Goal: Task Accomplishment & Management: Complete application form

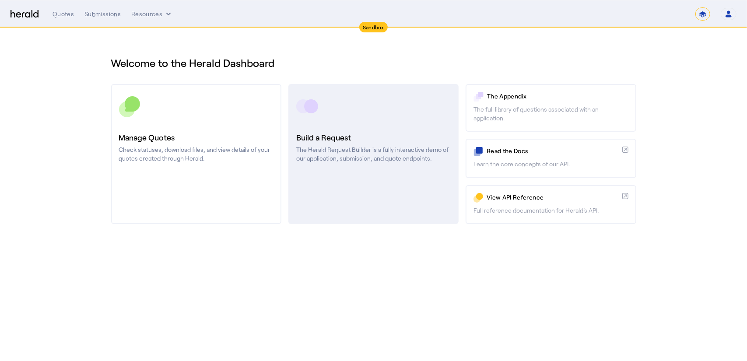
click at [353, 156] on p "The Herald Request Builder is a fully interactive demo of our application, subm…" at bounding box center [373, 154] width 154 height 18
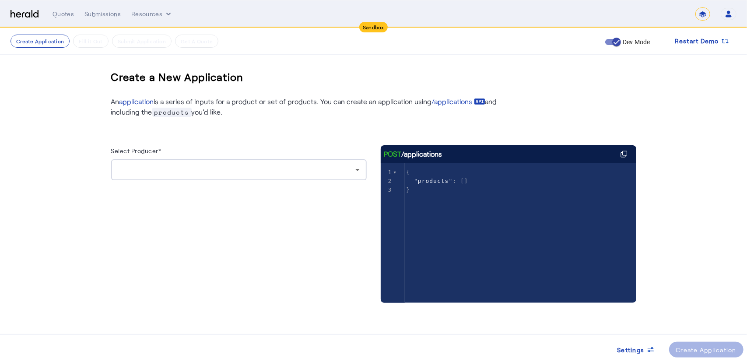
click at [285, 168] on div at bounding box center [236, 170] width 237 height 11
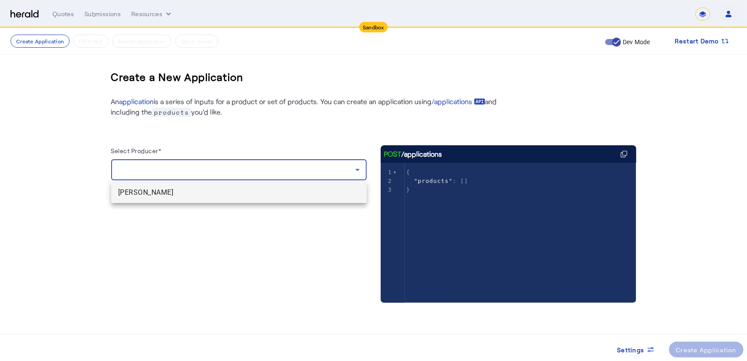
click at [197, 195] on span "[PERSON_NAME]" at bounding box center [239, 192] width 242 height 11
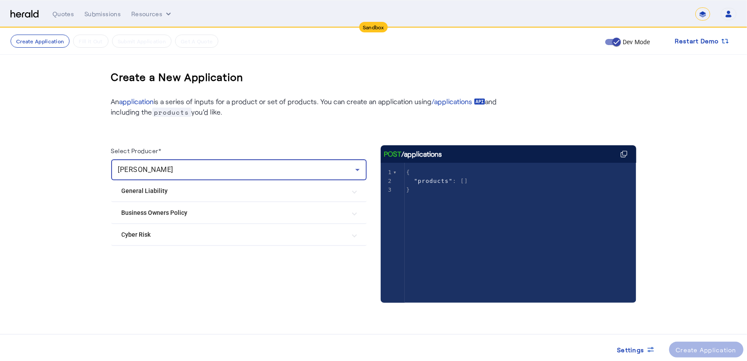
click at [157, 211] on Policy "Business Owners Policy" at bounding box center [234, 212] width 224 height 9
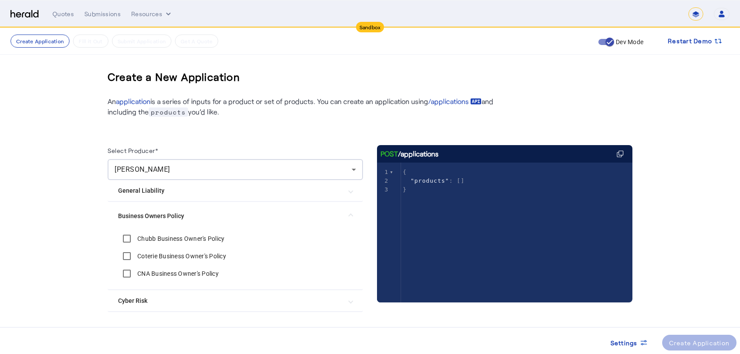
click at [158, 240] on label "Chubb Business Owner's Policy" at bounding box center [180, 239] width 89 height 9
click at [689, 346] on div "Create Application" at bounding box center [700, 343] width 61 height 9
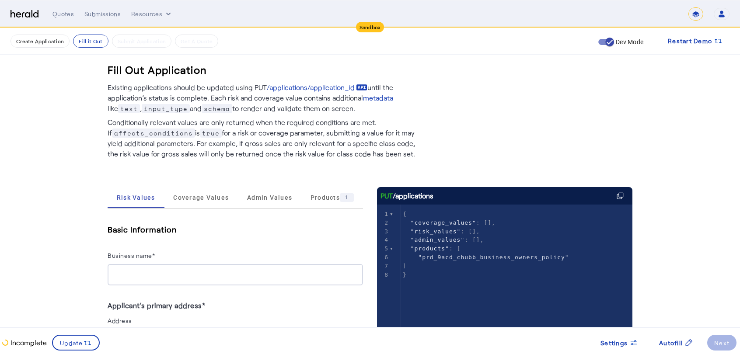
click at [175, 274] on input "Business name*" at bounding box center [236, 275] width 242 height 11
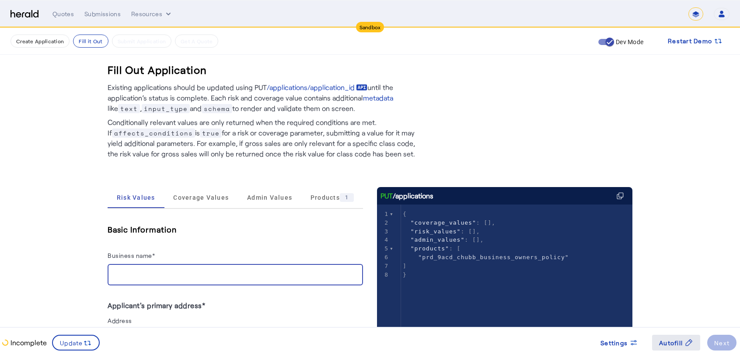
click at [677, 342] on span "Autofill" at bounding box center [671, 343] width 24 height 9
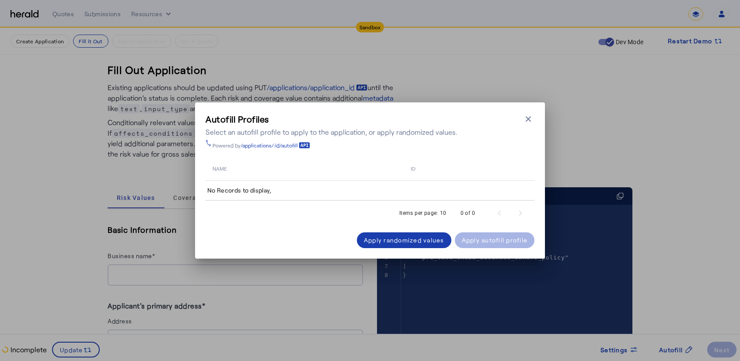
click at [405, 239] on div "Apply randomized values" at bounding box center [404, 239] width 81 height 9
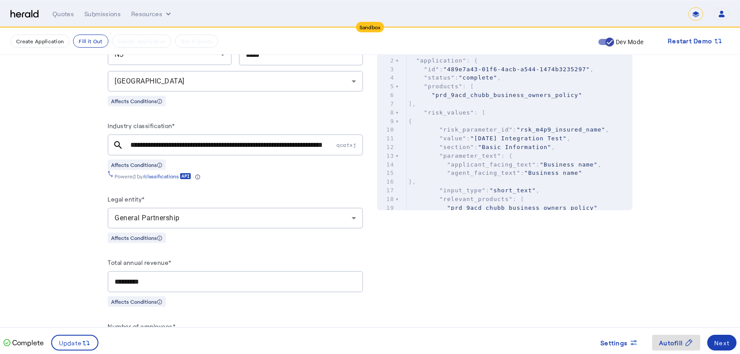
scroll to position [377, 0]
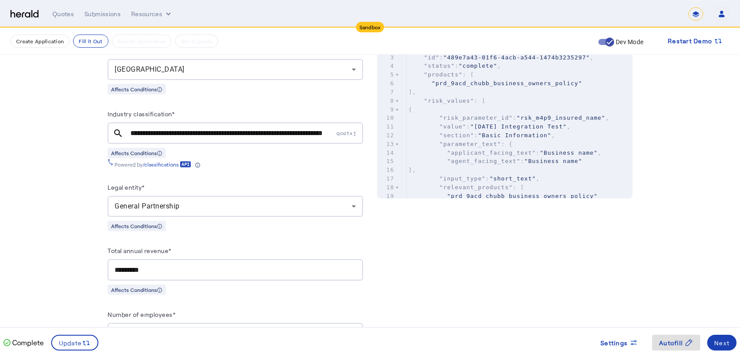
click at [242, 134] on input "**********" at bounding box center [232, 133] width 204 height 11
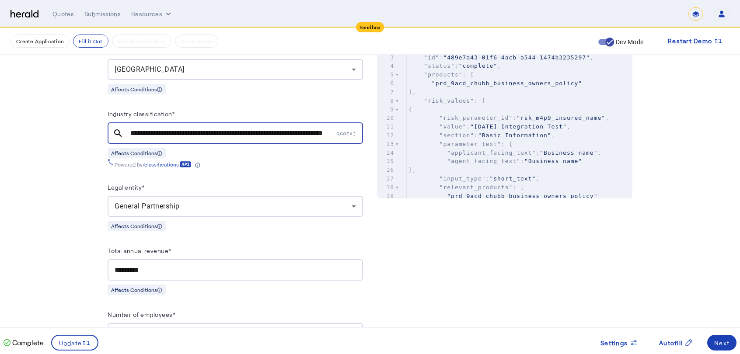
click at [242, 134] on input "**********" at bounding box center [232, 133] width 204 height 11
paste input "**********"
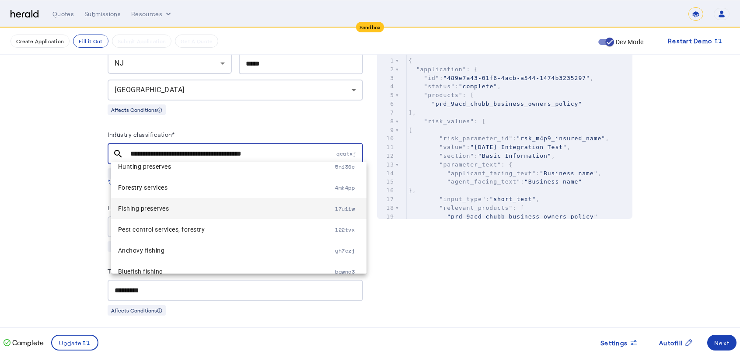
scroll to position [0, 0]
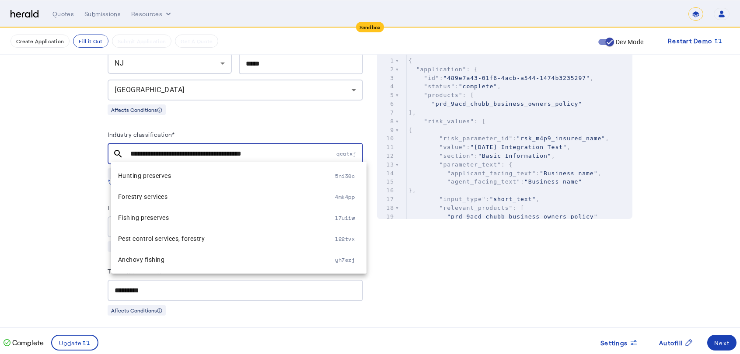
click at [187, 153] on input "**********" at bounding box center [232, 154] width 204 height 11
paste input "text"
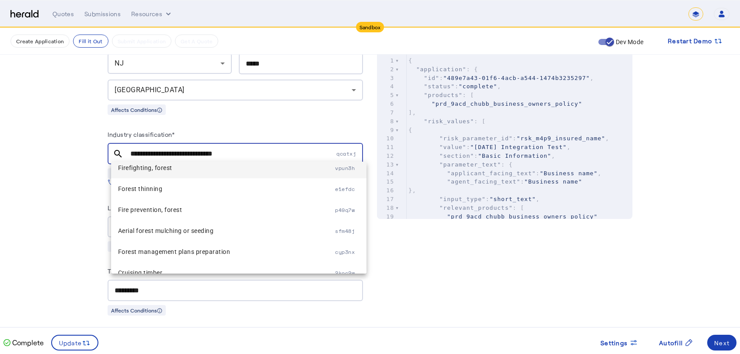
scroll to position [50, 0]
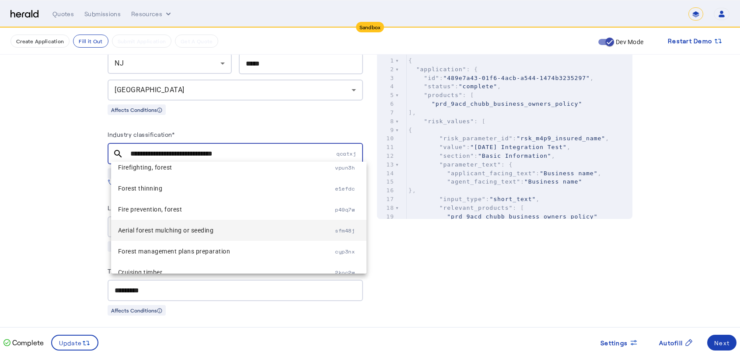
click at [299, 226] on span "Aerial forest mulching or seeding" at bounding box center [226, 230] width 217 height 11
type input "**********"
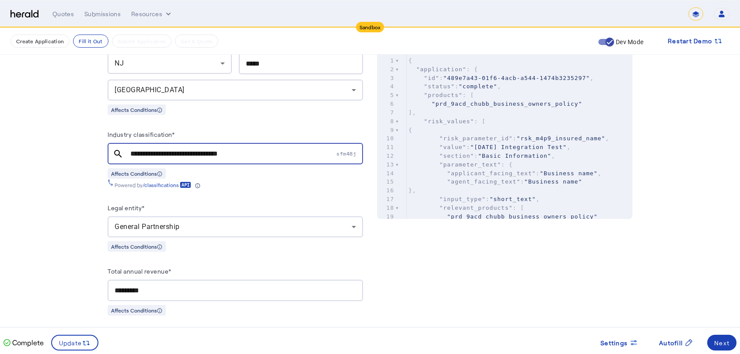
click at [212, 154] on input "**********" at bounding box center [232, 154] width 204 height 11
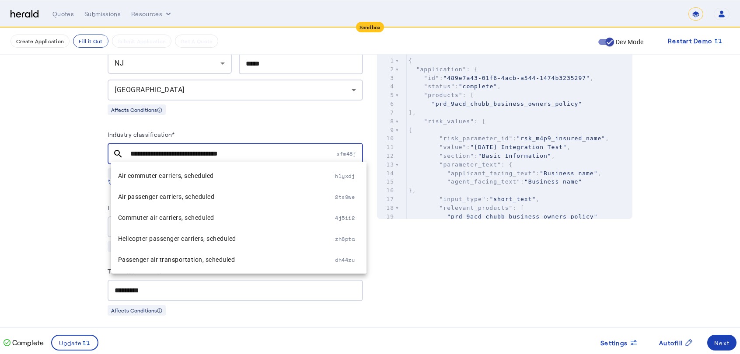
click at [212, 154] on input "**********" at bounding box center [232, 154] width 204 height 11
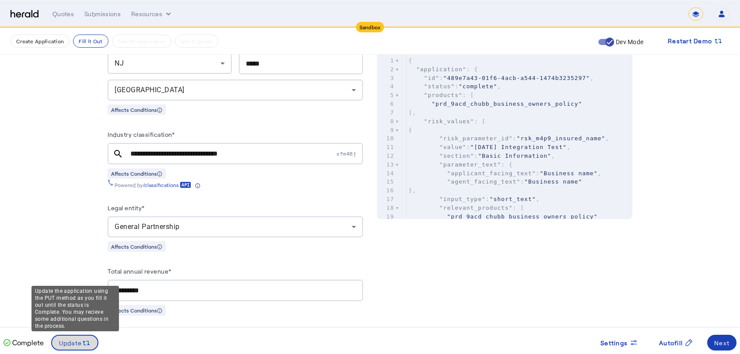
click at [79, 350] on span at bounding box center [75, 343] width 46 height 21
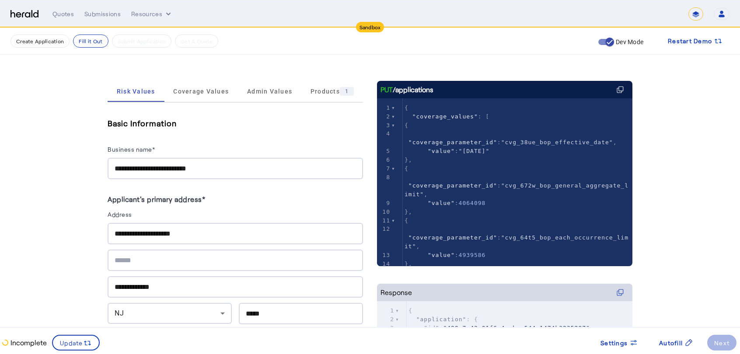
scroll to position [79, 0]
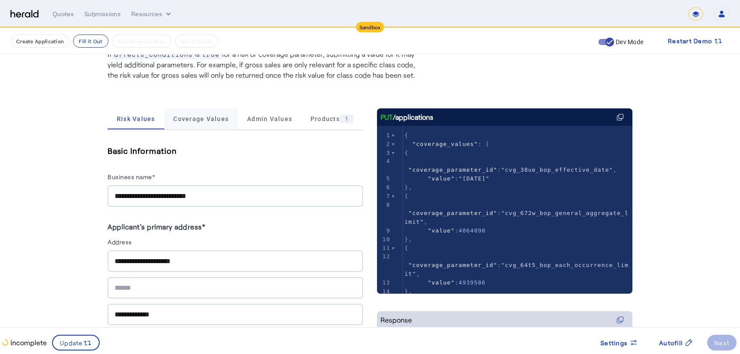
click at [199, 118] on span "Coverage Values" at bounding box center [201, 119] width 56 height 6
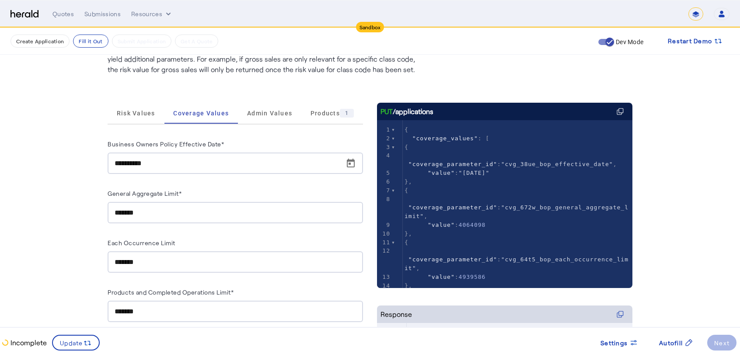
scroll to position [48, 0]
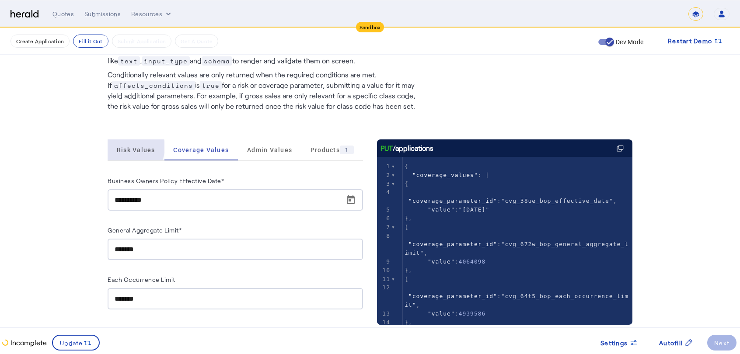
click at [130, 147] on span "Risk Values" at bounding box center [136, 150] width 39 height 6
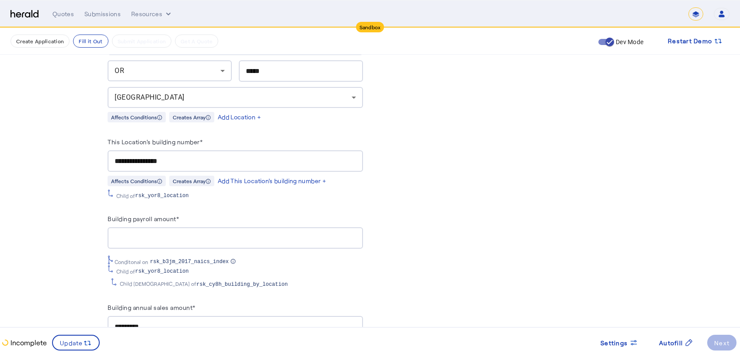
scroll to position [1093, 0]
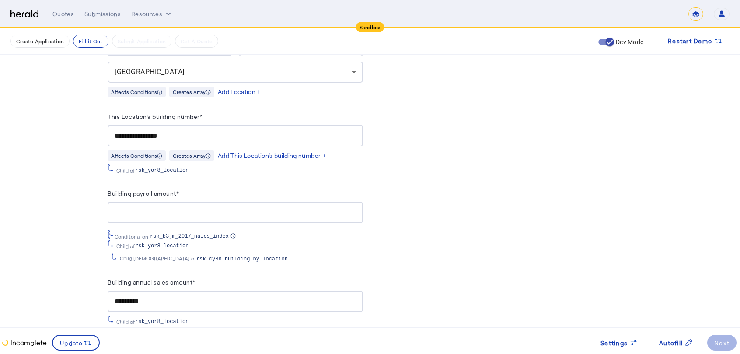
click at [159, 208] on input "Building payroll amount*" at bounding box center [236, 213] width 242 height 11
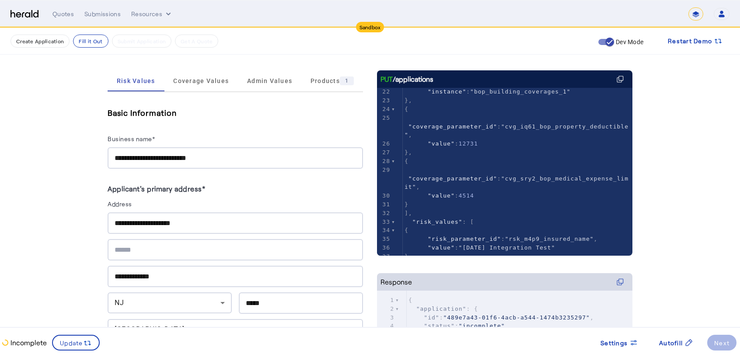
scroll to position [117, 0]
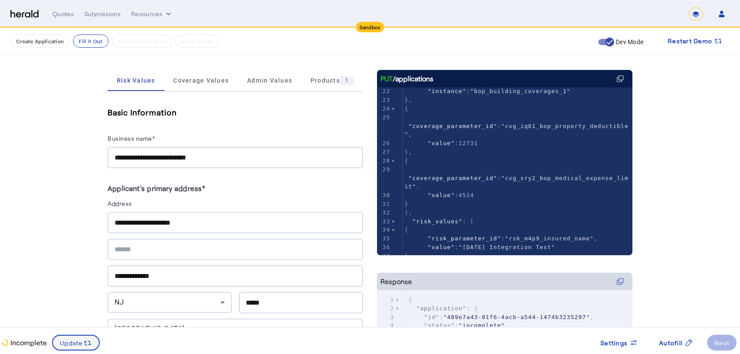
type input "******"
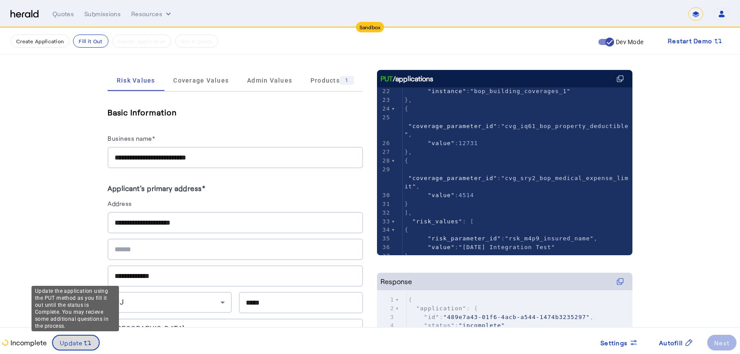
click at [85, 337] on span at bounding box center [76, 343] width 46 height 21
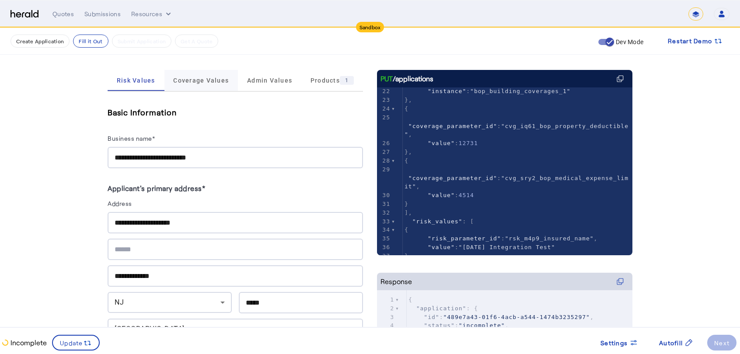
click at [202, 82] on span "Coverage Values" at bounding box center [201, 80] width 56 height 6
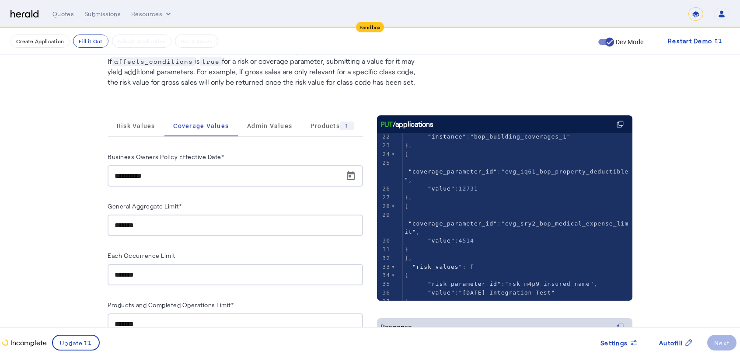
scroll to position [71, 0]
click at [256, 131] on span "Admin Values" at bounding box center [269, 126] width 45 height 21
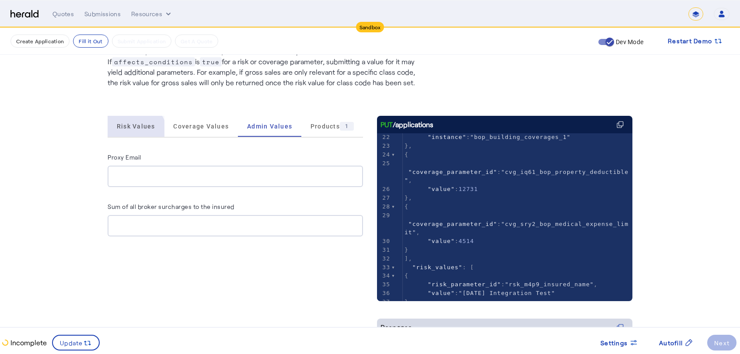
click at [137, 133] on span "Risk Values" at bounding box center [136, 126] width 39 height 21
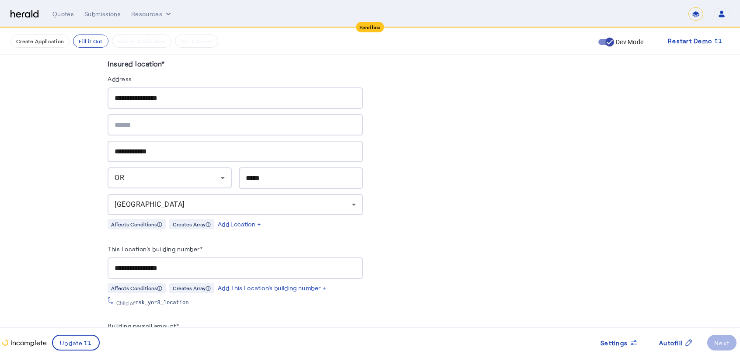
scroll to position [1001, 0]
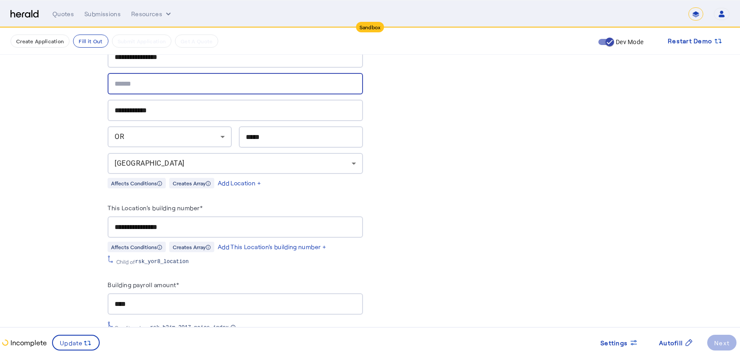
click at [140, 83] on input "text" at bounding box center [236, 84] width 242 height 11
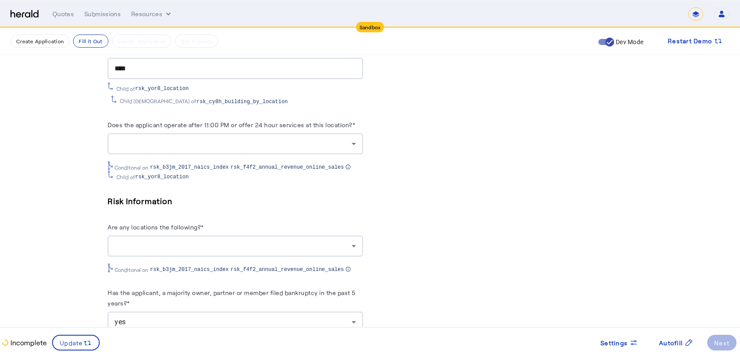
scroll to position [1898, 0]
type input "***"
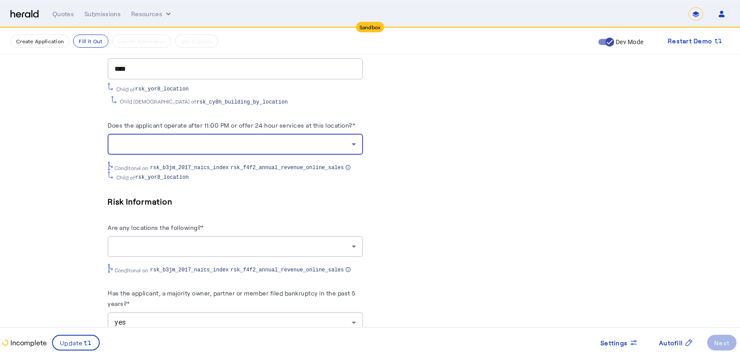
click at [159, 141] on div at bounding box center [233, 144] width 237 height 11
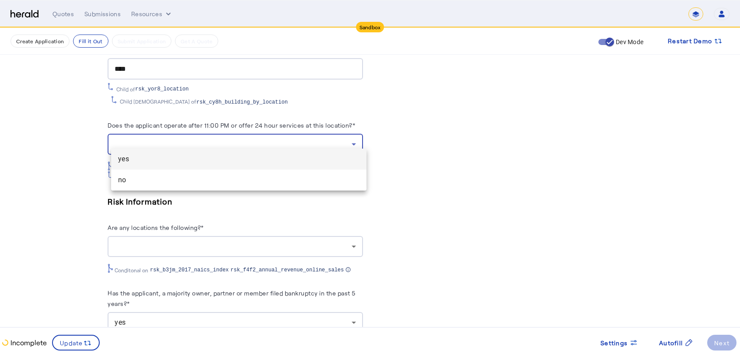
click at [154, 161] on span "yes" at bounding box center [239, 159] width 242 height 11
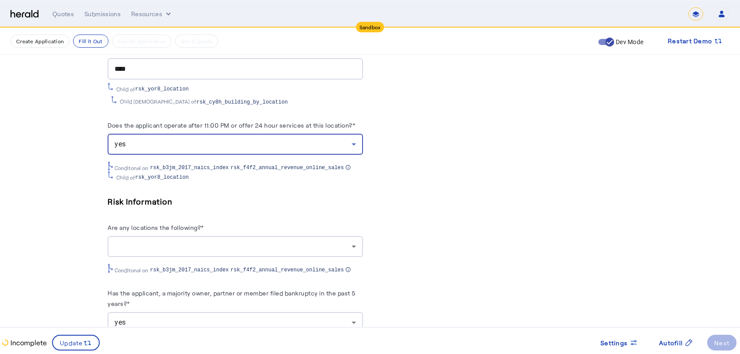
click at [132, 242] on div at bounding box center [233, 247] width 237 height 11
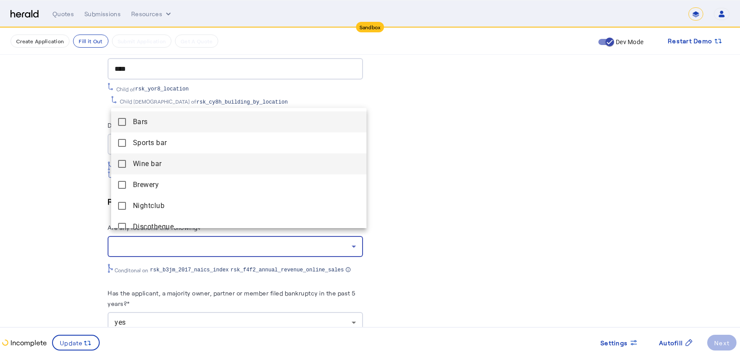
click at [166, 155] on bar "Wine bar" at bounding box center [239, 164] width 256 height 21
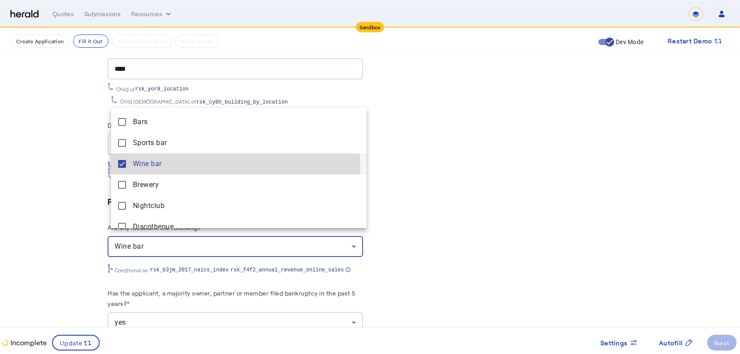
click at [161, 169] on span "Wine bar" at bounding box center [246, 164] width 227 height 11
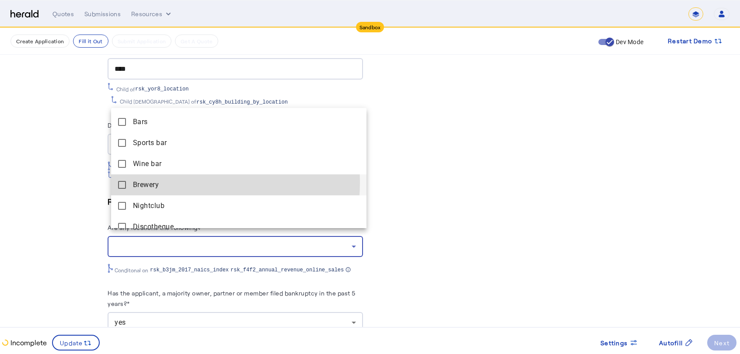
click at [155, 182] on span "Brewery" at bounding box center [246, 185] width 227 height 11
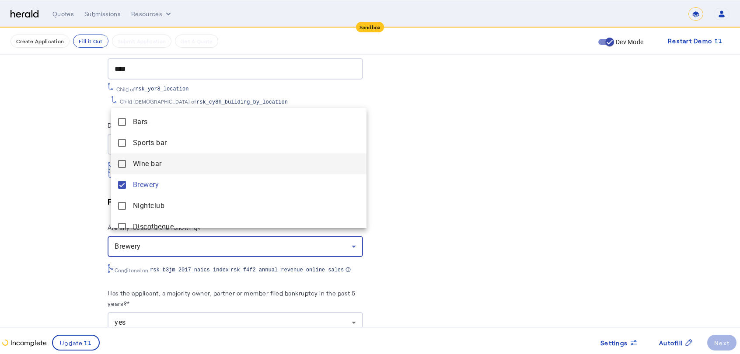
click at [161, 161] on span "Wine bar" at bounding box center [246, 164] width 227 height 11
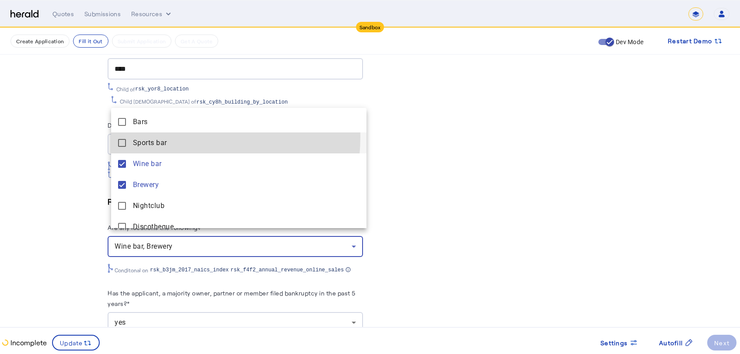
click at [165, 137] on bar "Sports bar" at bounding box center [239, 143] width 256 height 21
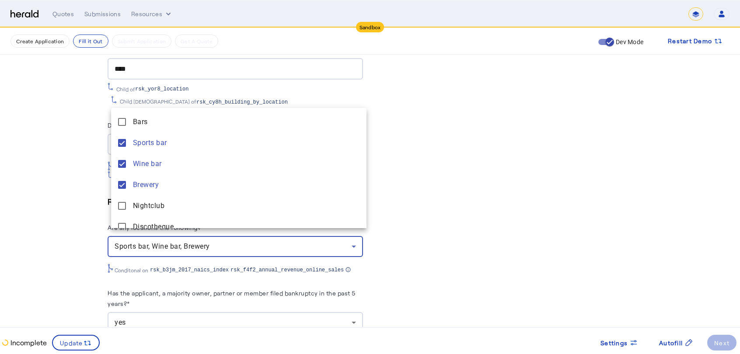
click at [21, 201] on div at bounding box center [370, 177] width 740 height 354
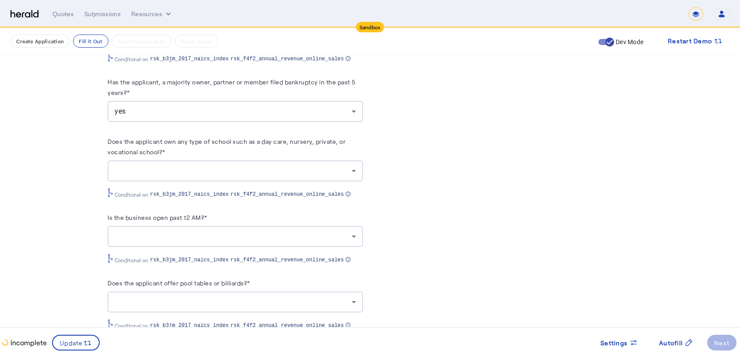
scroll to position [2110, 0]
click at [165, 165] on div at bounding box center [233, 170] width 237 height 11
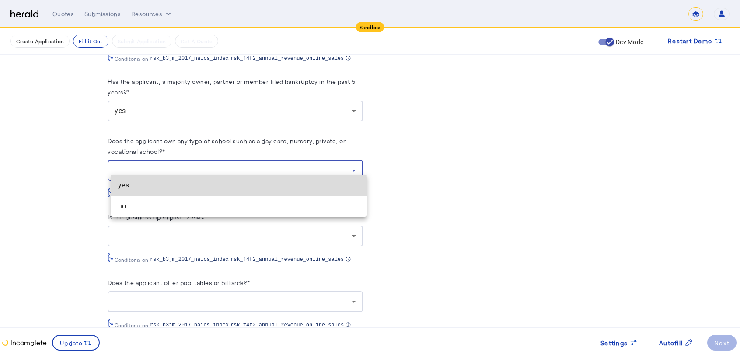
click at [147, 191] on mat-option "yes" at bounding box center [239, 185] width 256 height 21
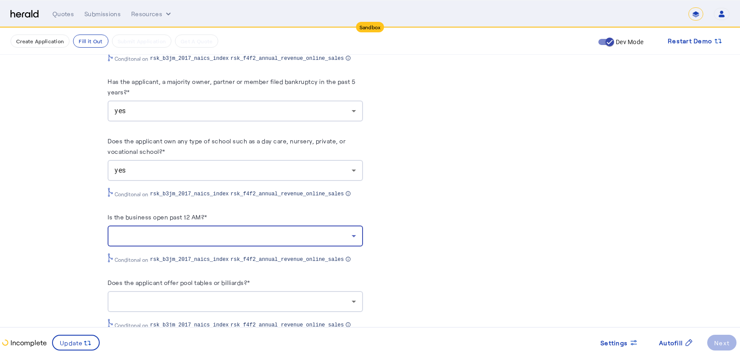
click at [137, 231] on div at bounding box center [233, 236] width 237 height 11
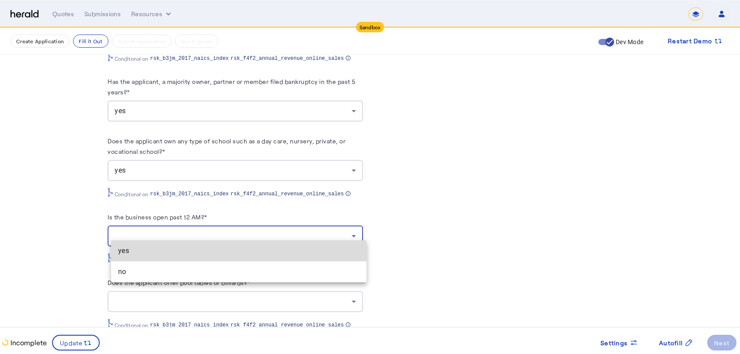
click at [140, 258] on mat-option "yes" at bounding box center [239, 251] width 256 height 21
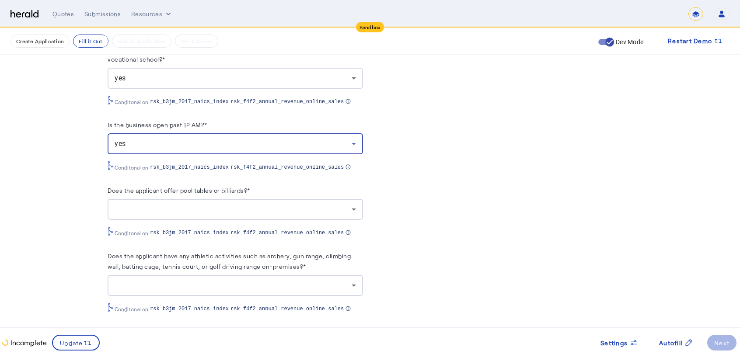
scroll to position [2203, 0]
click at [146, 204] on div at bounding box center [233, 209] width 237 height 11
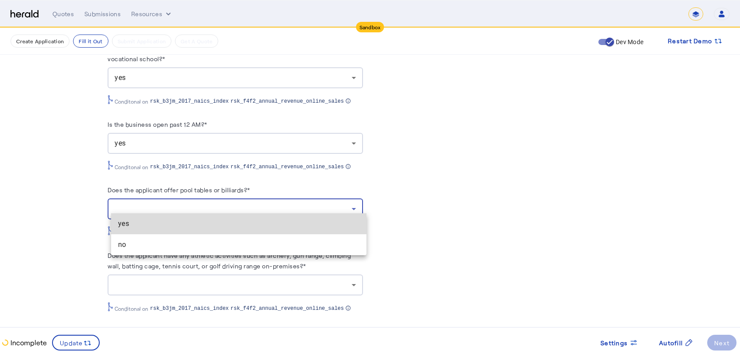
click at [141, 220] on span "yes" at bounding box center [239, 224] width 242 height 11
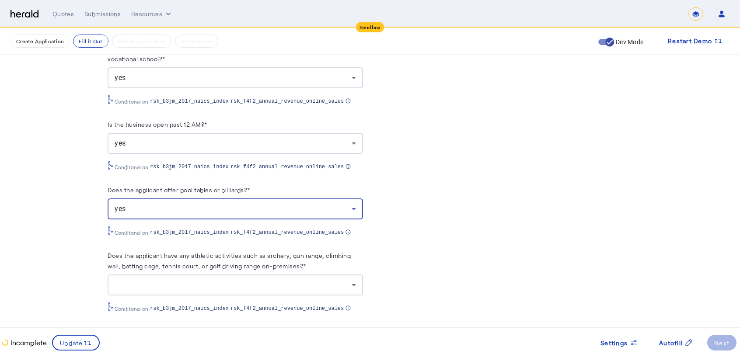
click at [126, 280] on div at bounding box center [233, 285] width 237 height 11
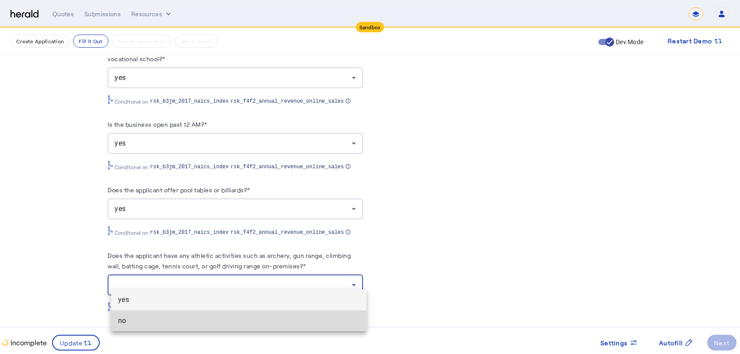
click at [132, 321] on span "no" at bounding box center [239, 321] width 242 height 11
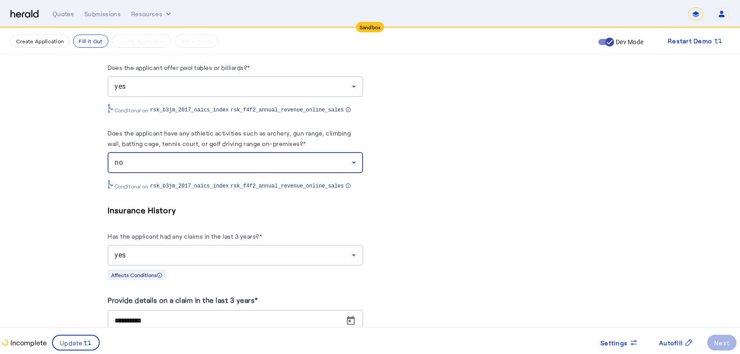
scroll to position [2326, 0]
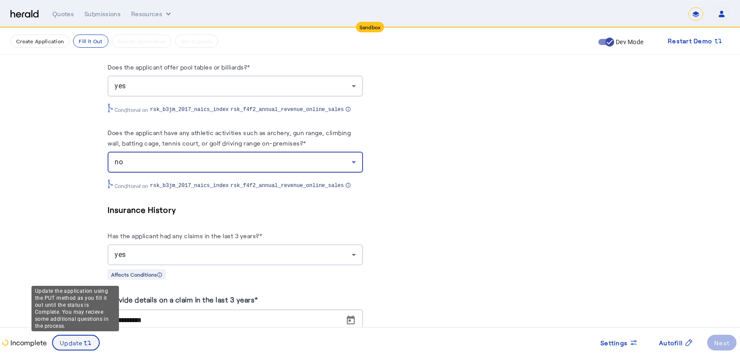
click at [64, 337] on span at bounding box center [76, 343] width 46 height 21
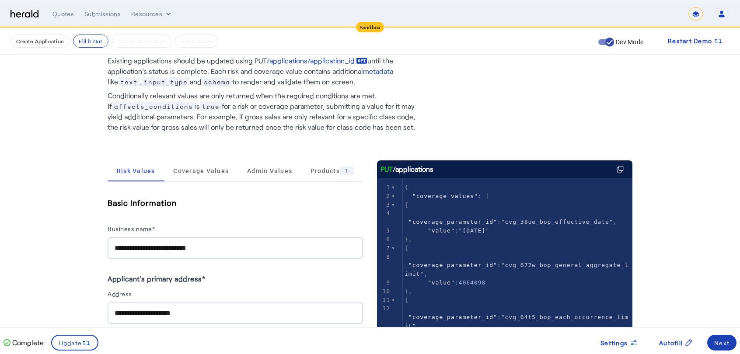
scroll to position [0, 0]
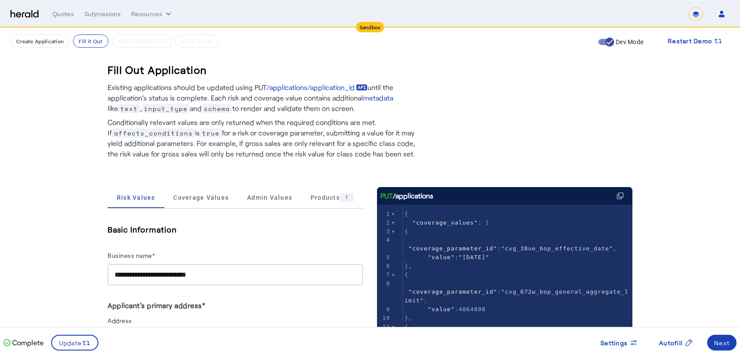
click at [449, 220] on span ""coverage_values"" at bounding box center [446, 223] width 66 height 7
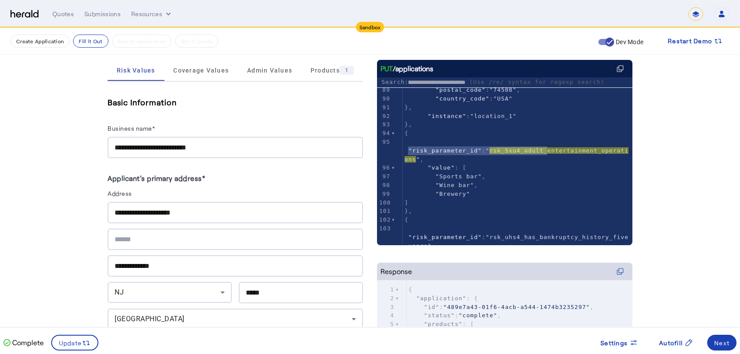
type input "**********"
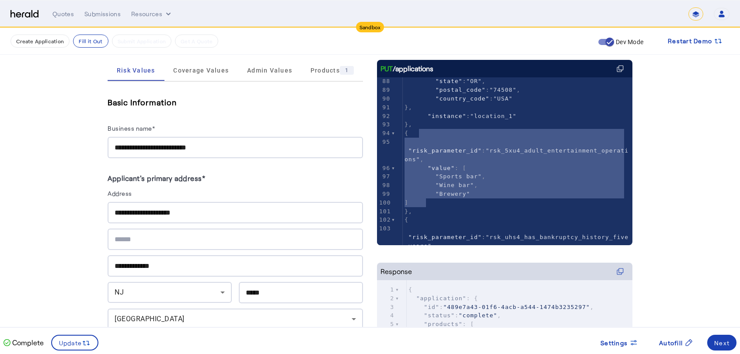
type textarea "**********"
drag, startPoint x: 422, startPoint y: 134, endPoint x: 425, endPoint y: 199, distance: 64.8
click at [425, 199] on div "78 "risk_parameter_id" : "rsk_2i59_ownership_type" , 79 "value" : "Private" 80 …" at bounding box center [518, 167] width 230 height 355
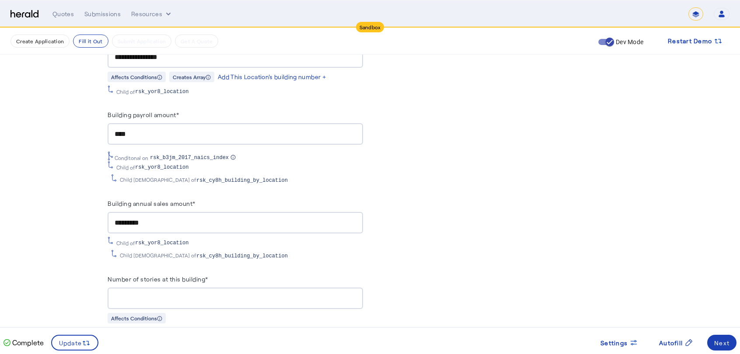
scroll to position [1217, 0]
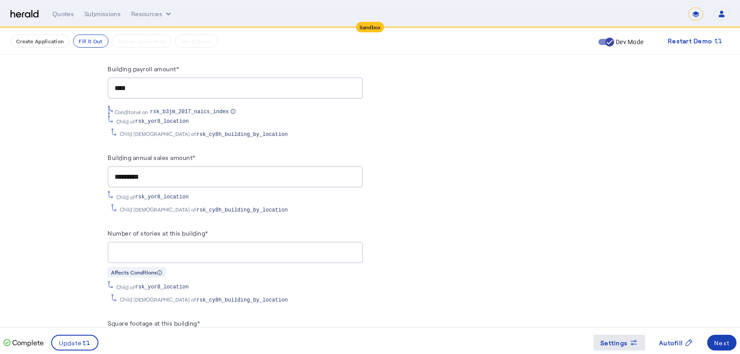
click at [636, 341] on icon at bounding box center [634, 341] width 7 height 2
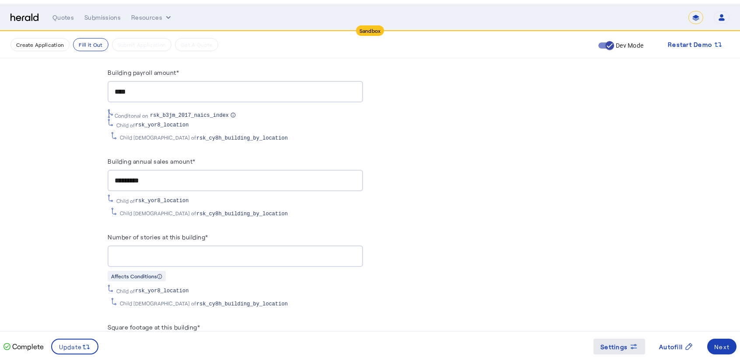
scroll to position [0, 0]
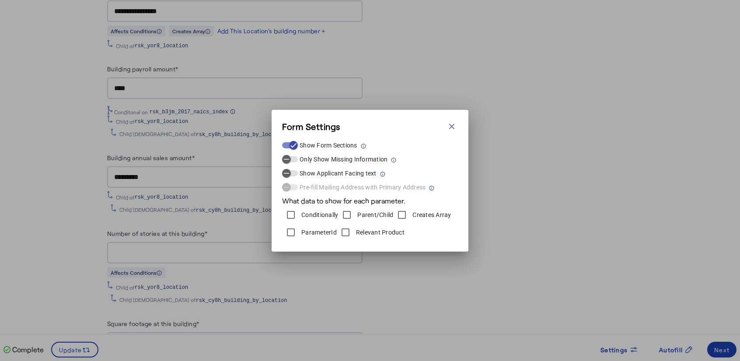
click at [386, 234] on label "Relevant Product" at bounding box center [379, 232] width 50 height 9
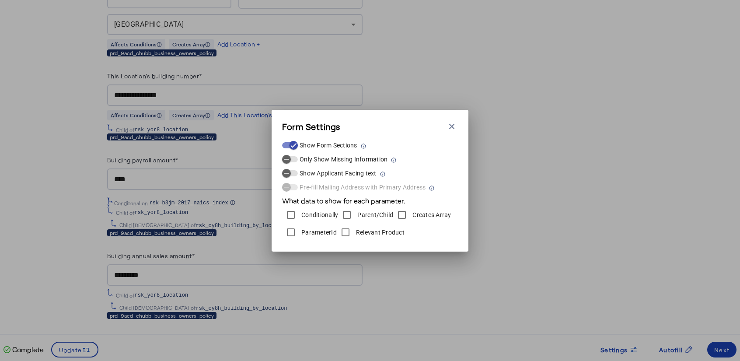
click at [317, 235] on label "ParameterId" at bounding box center [318, 232] width 37 height 9
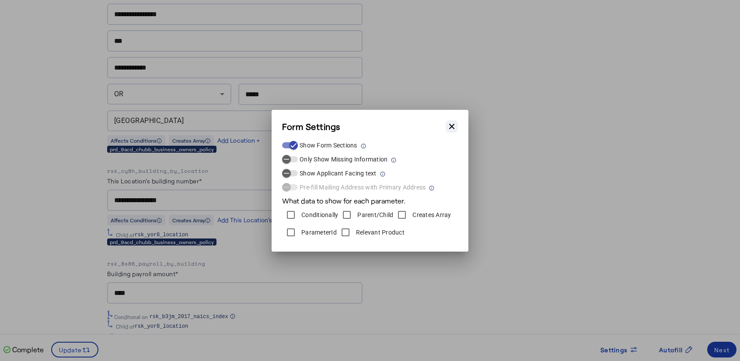
click at [449, 126] on icon "button" at bounding box center [452, 126] width 9 height 9
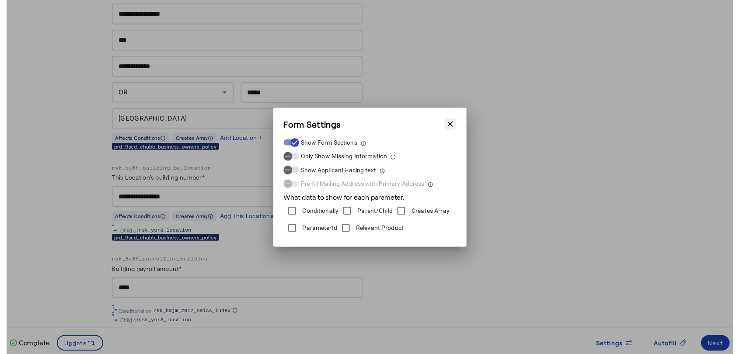
scroll to position [1217, 0]
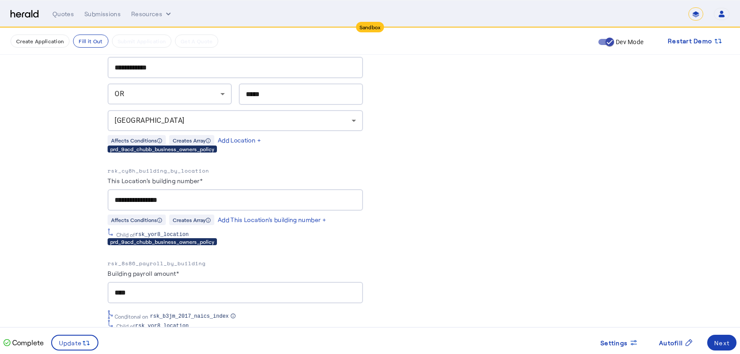
click at [131, 198] on input "**********" at bounding box center [236, 200] width 242 height 11
drag, startPoint x: 109, startPoint y: 176, endPoint x: 205, endPoint y: 177, distance: 96.3
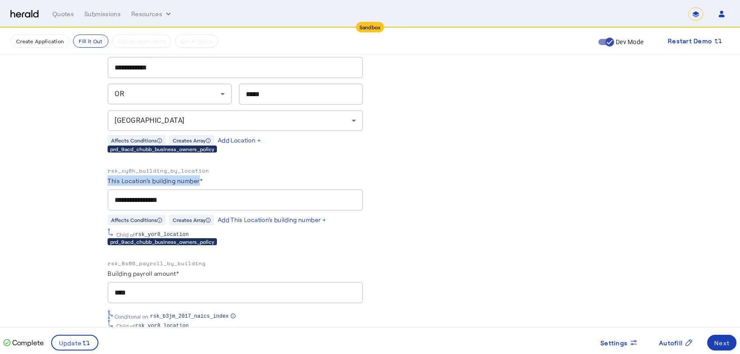
copy label "This Location's building number"
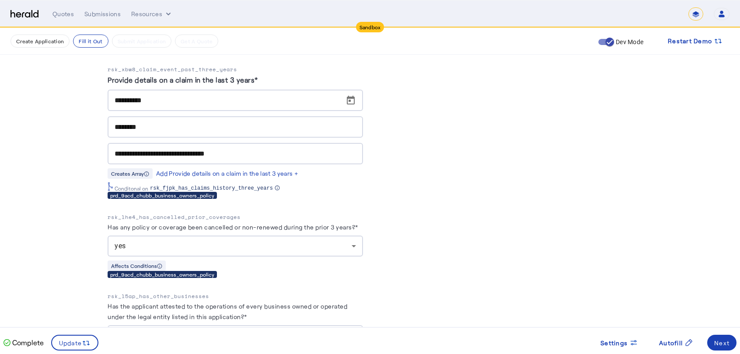
scroll to position [3065, 0]
